Goal: Check status: Check status

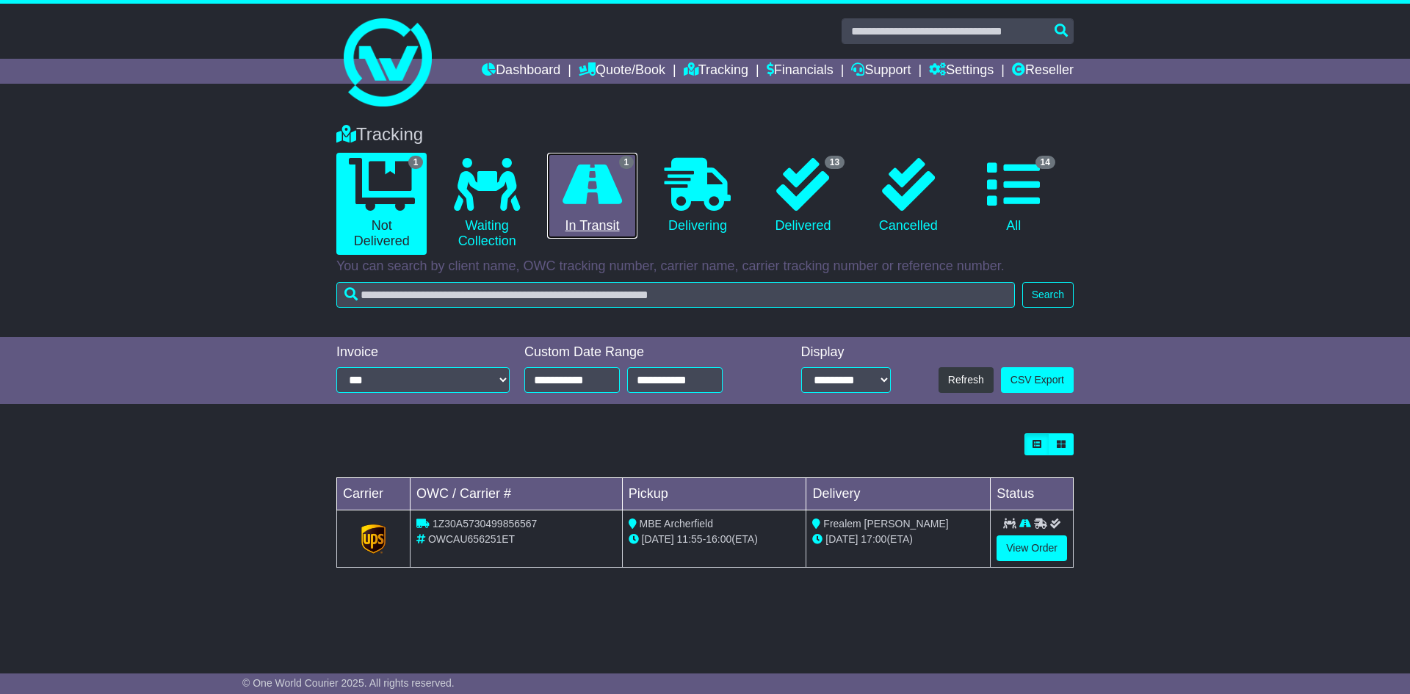
click at [598, 184] on icon at bounding box center [592, 184] width 59 height 53
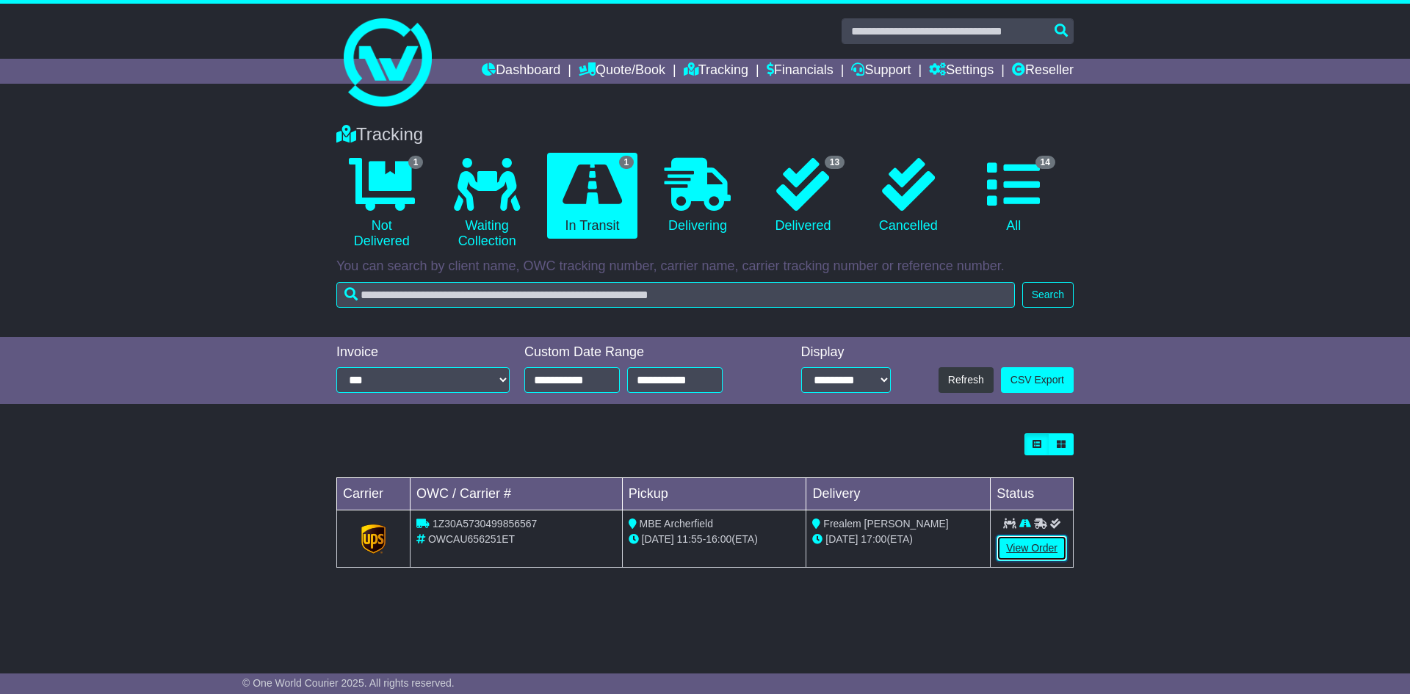
click at [1016, 547] on link "View Order" at bounding box center [1032, 548] width 71 height 26
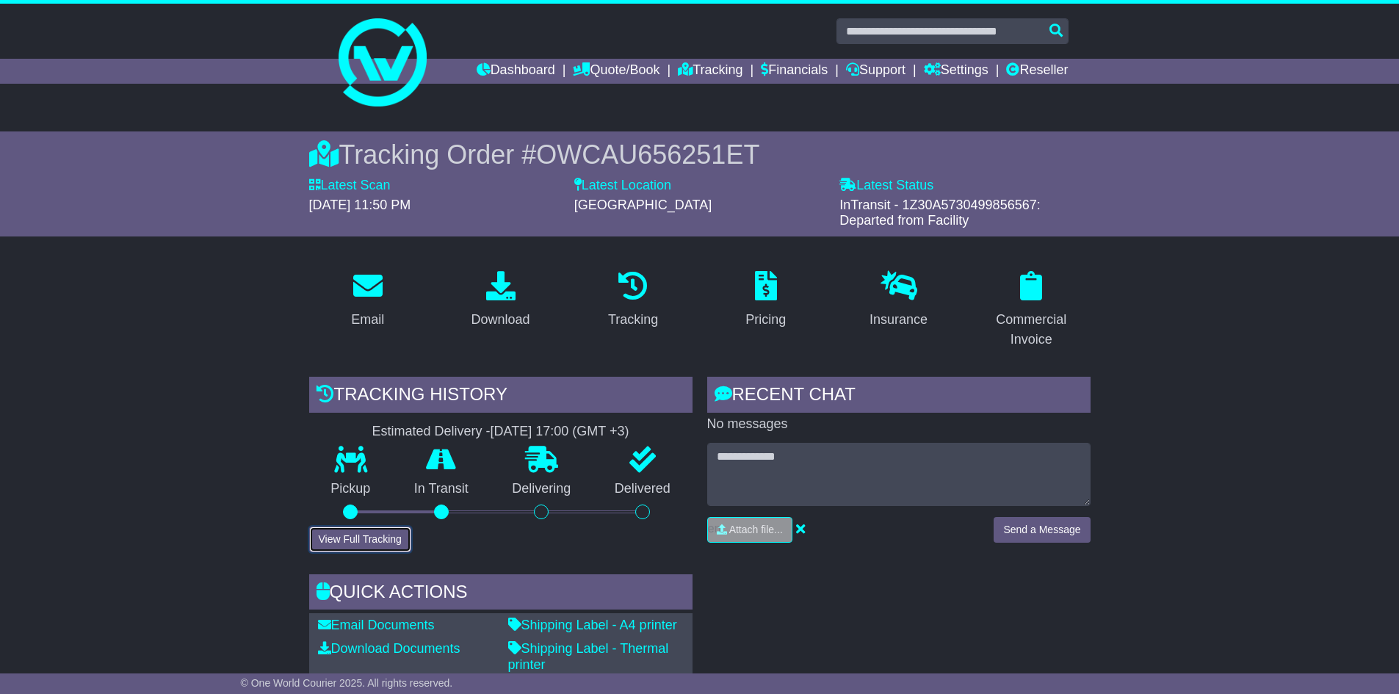
click at [380, 543] on button "View Full Tracking" at bounding box center [360, 540] width 102 height 26
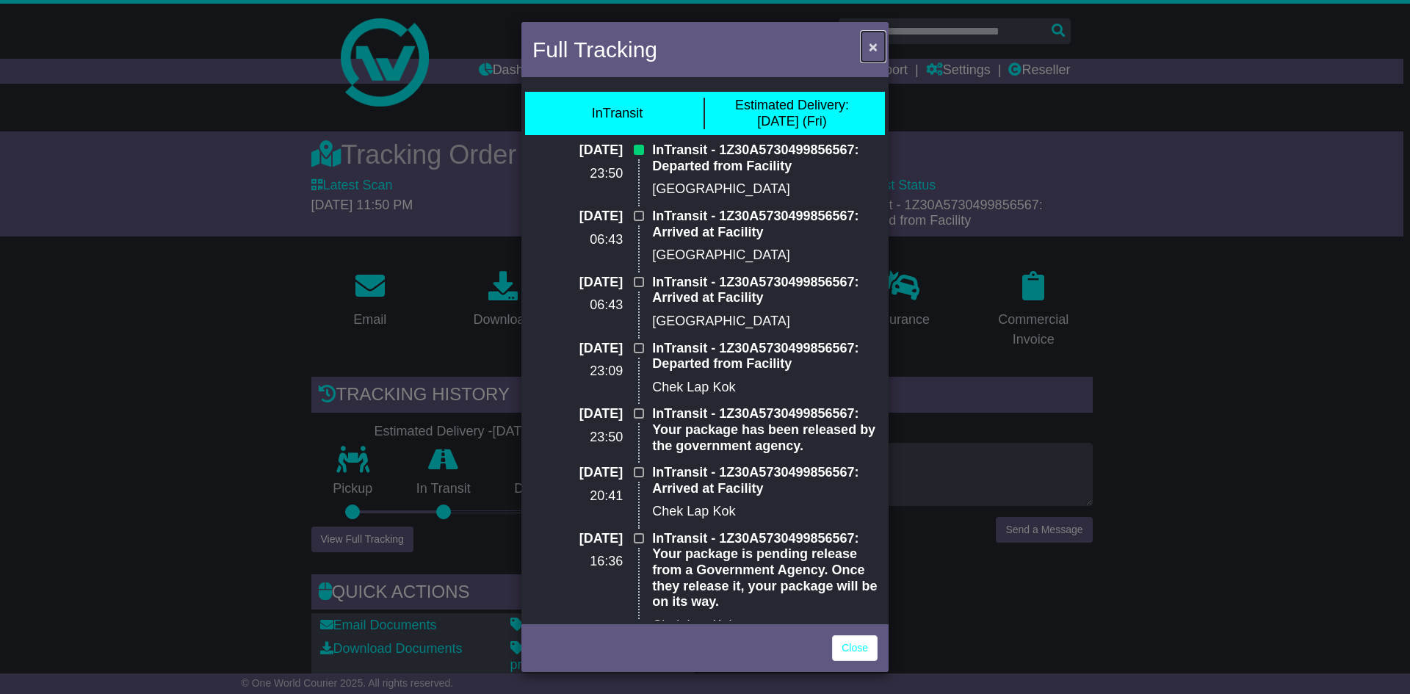
click at [870, 43] on span "×" at bounding box center [873, 46] width 9 height 17
